Goal: Task Accomplishment & Management: Manage account settings

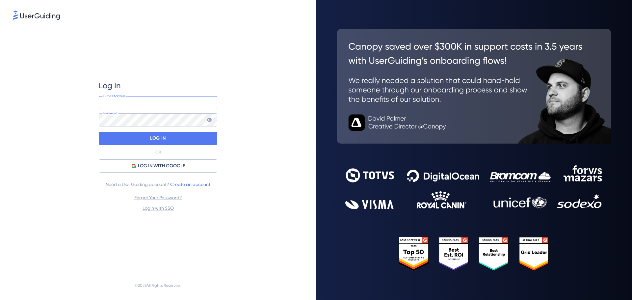
click at [167, 103] on input "email" at bounding box center [158, 102] width 118 height 13
type input "a"
click at [130, 166] on div "LOG IN WITH GOOGLE" at bounding box center [158, 165] width 118 height 13
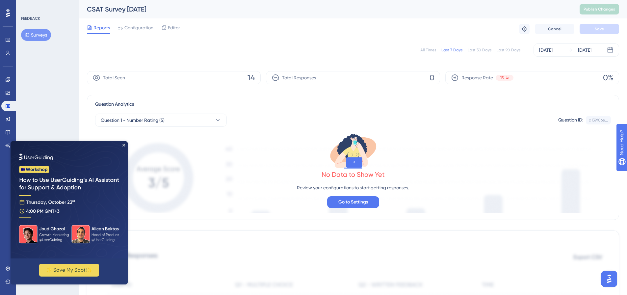
click at [122, 144] on img at bounding box center [69, 199] width 117 height 117
click at [124, 144] on icon "Close Preview" at bounding box center [123, 145] width 3 height 3
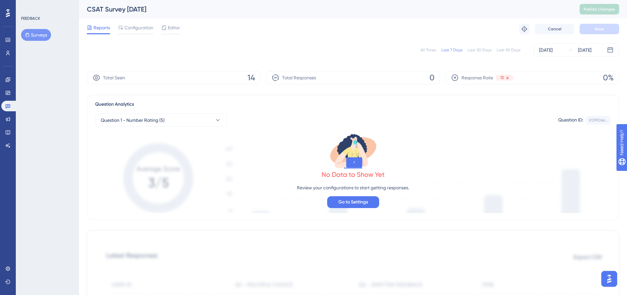
click at [36, 32] on button "Surveys" at bounding box center [36, 35] width 30 height 12
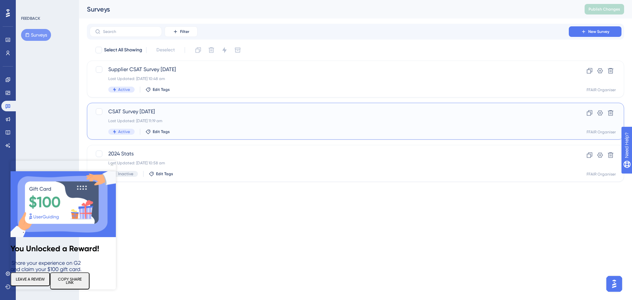
click at [231, 116] on div "CSAT Survey September 2025 Last Updated: 09 Sept 2025 11:19 am Active Edit Tags" at bounding box center [329, 121] width 442 height 27
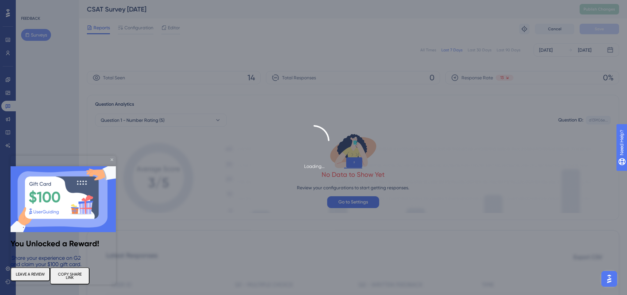
click at [110, 166] on img at bounding box center [63, 199] width 105 height 66
click at [113, 166] on img at bounding box center [63, 199] width 105 height 66
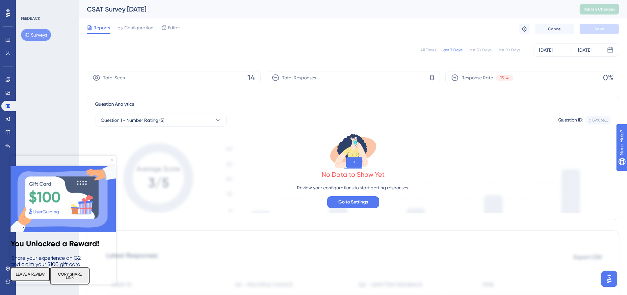
click at [111, 160] on icon "Close Preview" at bounding box center [112, 159] width 3 height 3
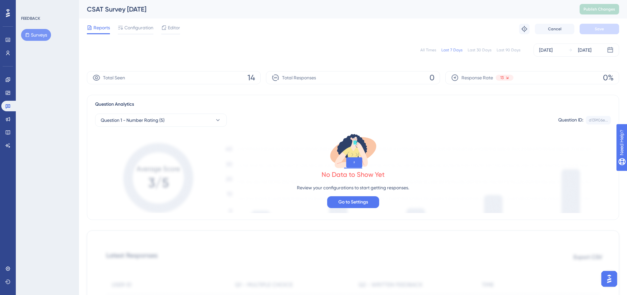
click at [429, 49] on div "All Times" at bounding box center [428, 49] width 16 height 5
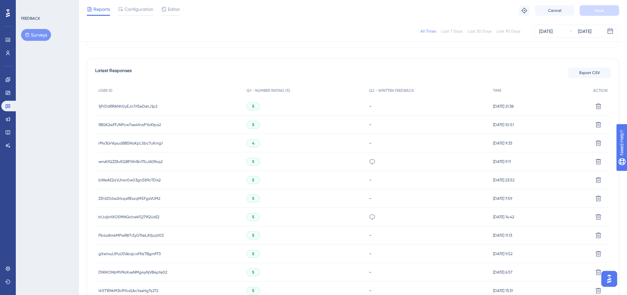
scroll to position [197, 0]
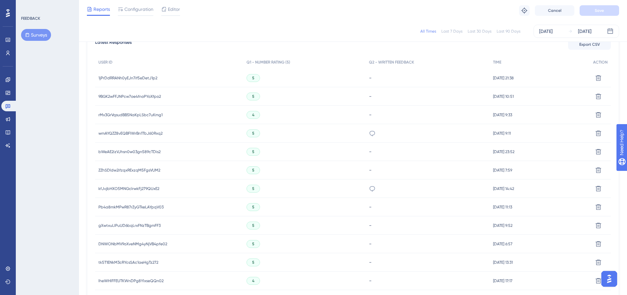
click at [161, 77] on div "1jPrDdRRANh0yEJn7if5eDetJ1p2 1jPrDdRRANh0yEJn7if5eDetJ1p2" at bounding box center [169, 78] width 148 height 18
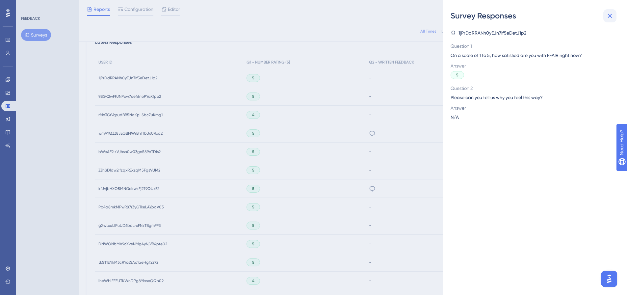
click at [608, 15] on icon at bounding box center [610, 16] width 8 height 8
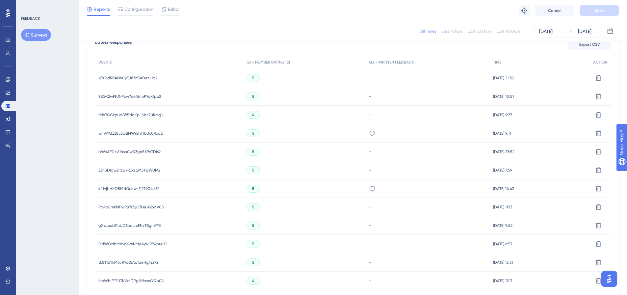
click at [109, 76] on span "1jPrDdRRANh0yEJn7if5eDetJ1p2" at bounding box center [127, 77] width 59 height 5
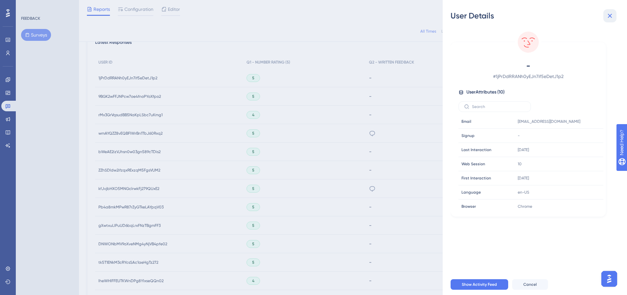
click at [610, 16] on icon at bounding box center [610, 16] width 4 height 4
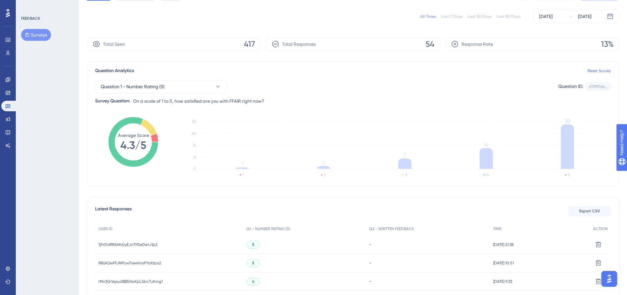
scroll to position [0, 0]
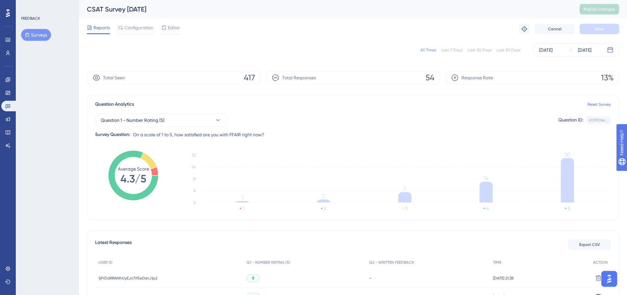
click at [34, 35] on button "Surveys" at bounding box center [36, 35] width 30 height 12
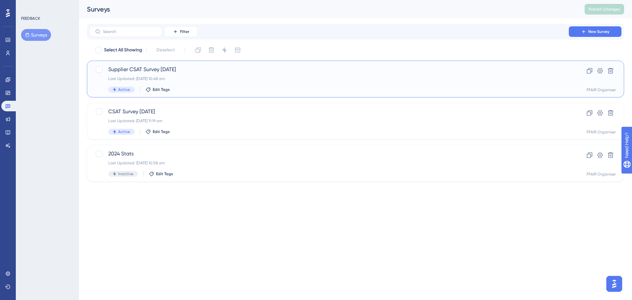
click at [224, 86] on div "Supplier CSAT Survey September 2025 Last Updated: 01 Sept 2025 10:48 am Active …" at bounding box center [329, 78] width 442 height 27
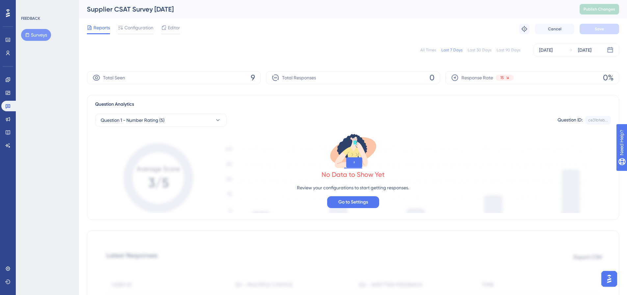
click at [431, 49] on div "All Times" at bounding box center [428, 49] width 16 height 5
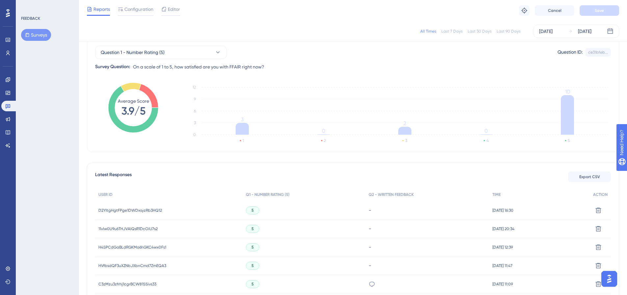
scroll to position [66, 0]
click at [116, 210] on span "D2YItgHgtFPge1DWDxsyzRb3HQ12" at bounding box center [130, 209] width 64 height 5
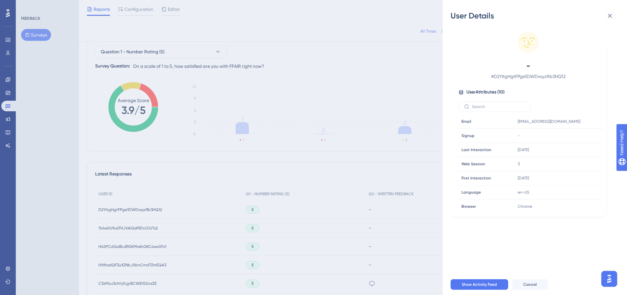
click at [116, 210] on div "User Details - # D2YItgHgtFPge1DWDxsyzRb3HQ12 User Attributes ( 10 ) Email Emai…" at bounding box center [313, 147] width 627 height 295
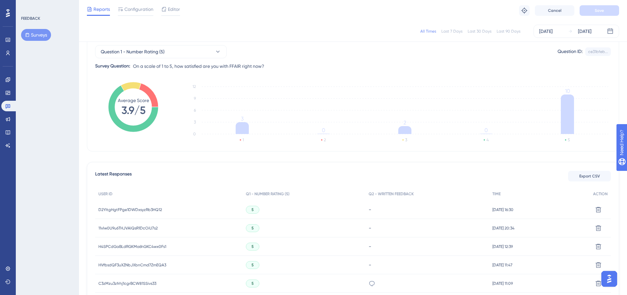
click at [118, 228] on span "11vlw0U9u6THJVAIQsR1DcOiU7s2" at bounding box center [127, 227] width 59 height 5
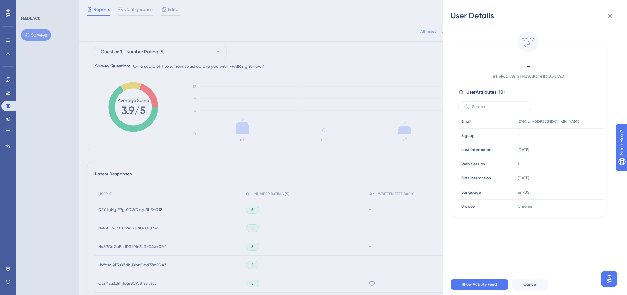
click at [118, 228] on div "User Details - # 11vlw0U9u6THJVAIQsR1DcOiU7s2 User Attributes ( 10 ) Email Emai…" at bounding box center [313, 147] width 627 height 295
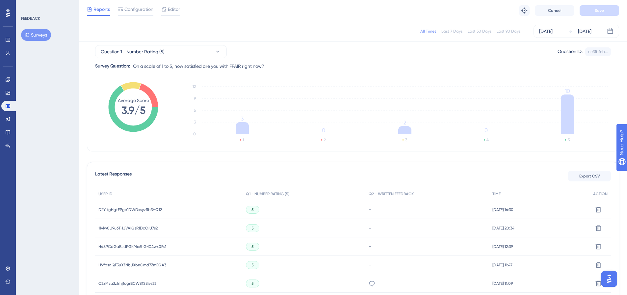
click at [114, 245] on span "H4SPCdGaBLdRGKMo6hGKC4wx0Fs1" at bounding box center [132, 246] width 68 height 5
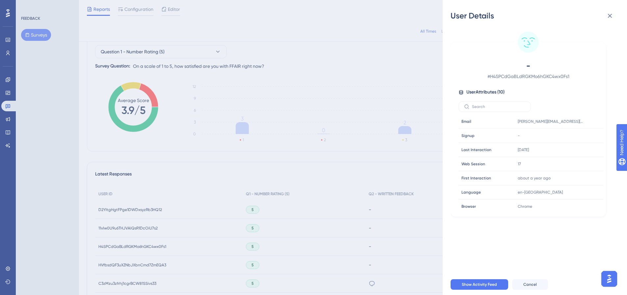
click at [114, 245] on div "User Details - # H4SPCdGaBLdRGKMo6hGKC4wx0Fs1 User Attributes ( 10 ) Email Emai…" at bounding box center [313, 147] width 627 height 295
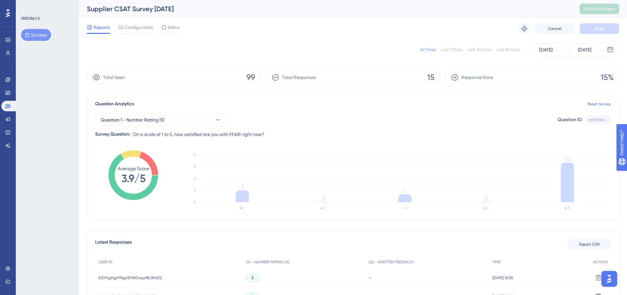
scroll to position [0, 0]
click at [7, 79] on icon at bounding box center [8, 79] width 4 height 4
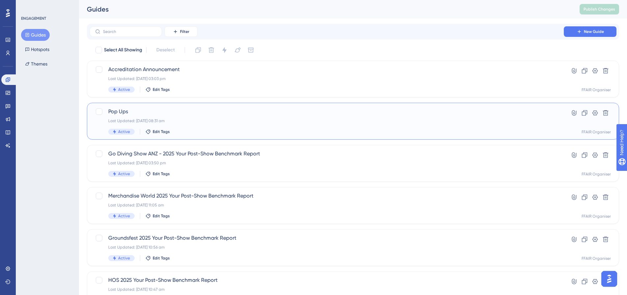
click at [258, 114] on span "Pop Ups" at bounding box center [326, 112] width 437 height 8
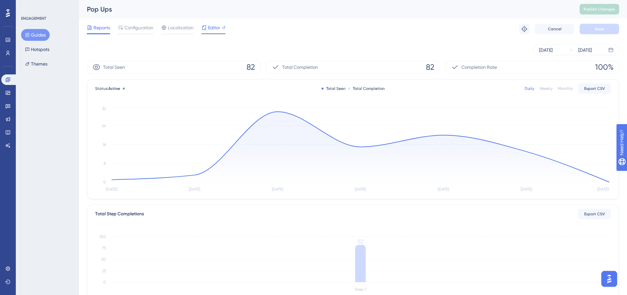
click at [210, 29] on span "Editor" at bounding box center [214, 28] width 12 height 8
click at [138, 33] on div "Configuration" at bounding box center [136, 29] width 36 height 11
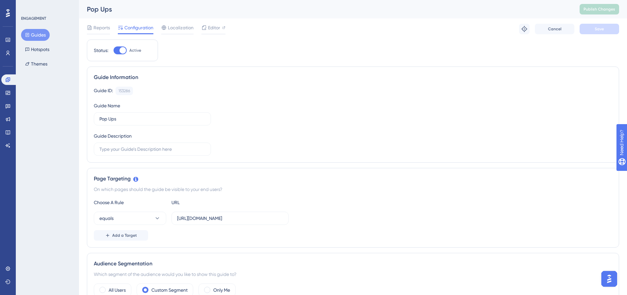
click at [118, 50] on div at bounding box center [120, 50] width 13 height 8
click at [114, 50] on input "Active" at bounding box center [113, 50] width 0 height 0
checkbox input "false"
click at [604, 27] on span "Save" at bounding box center [599, 28] width 9 height 5
click at [599, 11] on span "Publish Changes" at bounding box center [600, 9] width 32 height 5
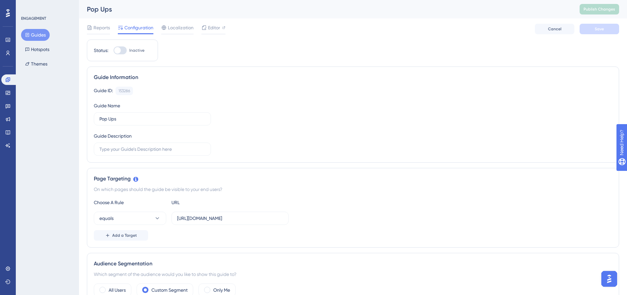
click at [41, 36] on button "Guides" at bounding box center [35, 35] width 29 height 12
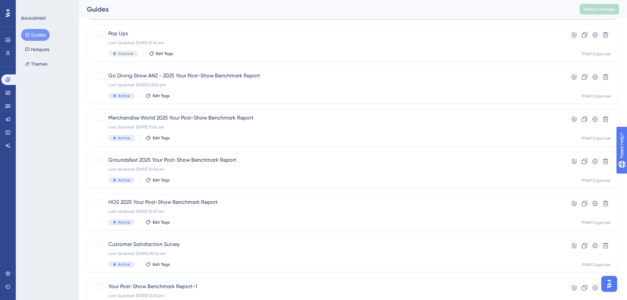
scroll to position [99, 0]
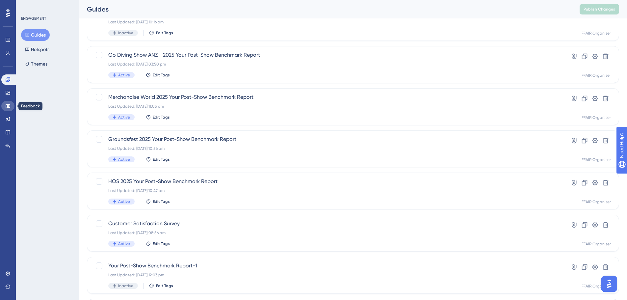
click at [6, 103] on link at bounding box center [7, 106] width 13 height 11
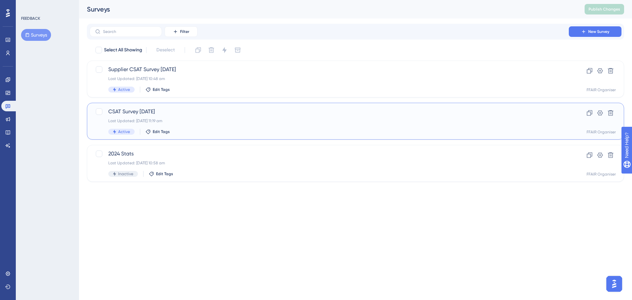
click at [240, 114] on span "CSAT Survey September 2025" at bounding box center [329, 112] width 442 height 8
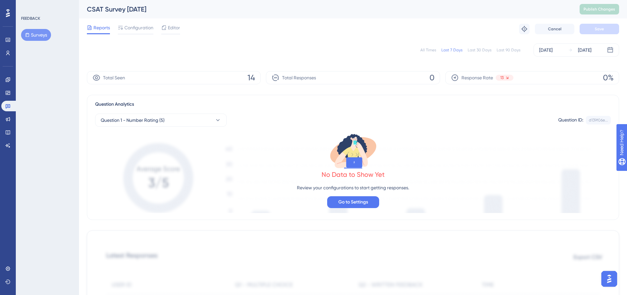
click at [429, 52] on div "All Times" at bounding box center [428, 49] width 16 height 5
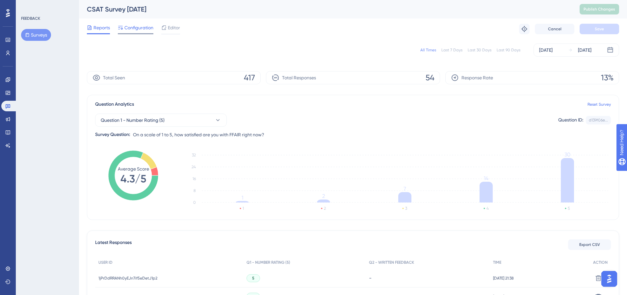
click at [142, 29] on span "Configuration" at bounding box center [138, 28] width 29 height 8
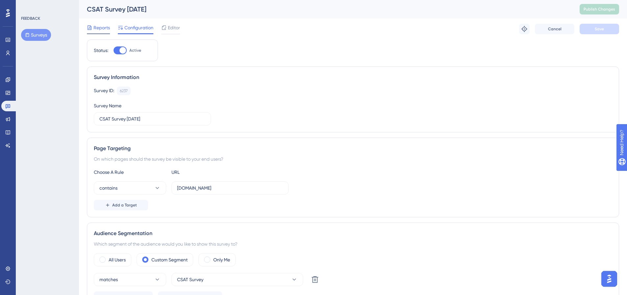
click at [95, 27] on span "Reports" at bounding box center [101, 28] width 16 height 8
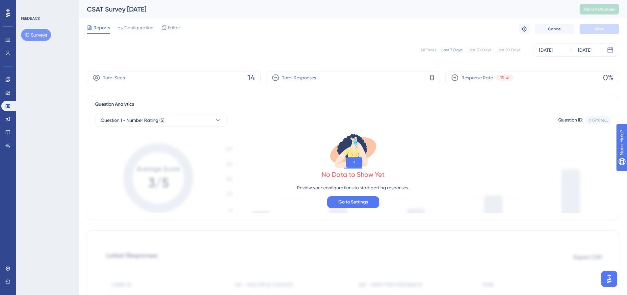
click at [44, 36] on button "Surveys" at bounding box center [36, 35] width 30 height 12
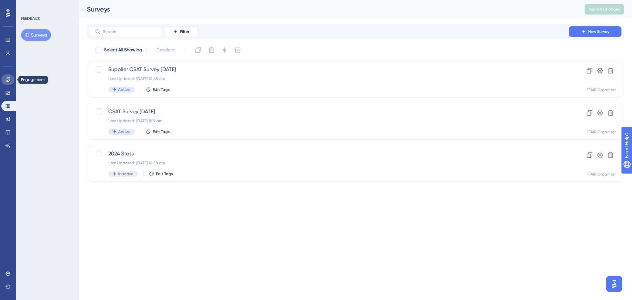
click at [7, 79] on icon at bounding box center [8, 79] width 4 height 4
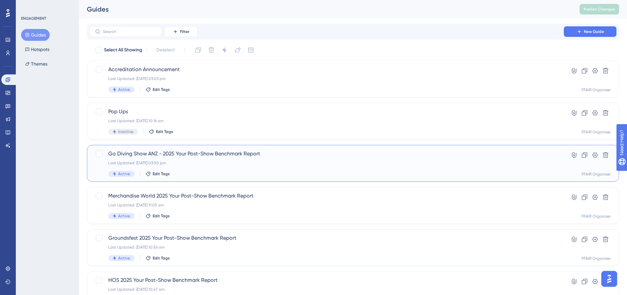
click at [302, 171] on div "Active Edit Tags" at bounding box center [326, 174] width 437 height 6
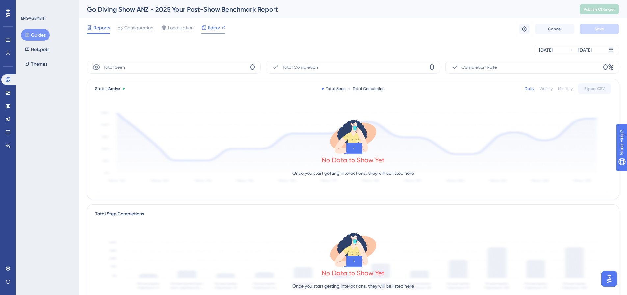
click at [209, 26] on span "Editor" at bounding box center [214, 28] width 12 height 8
